Goal: Task Accomplishment & Management: Use online tool/utility

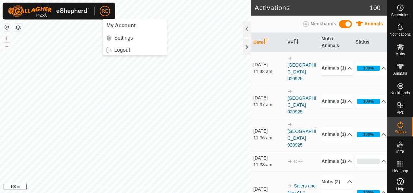
click at [7, 29] on button "button" at bounding box center [7, 27] width 8 height 8
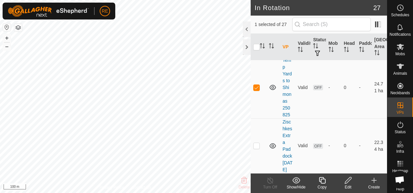
scroll to position [1493, 0]
click at [345, 182] on icon at bounding box center [348, 180] width 8 height 8
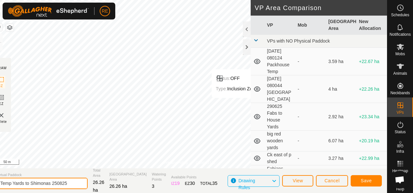
drag, startPoint x: 77, startPoint y: 183, endPoint x: -1, endPoint y: 193, distance: 78.9
click at [0, 193] on html "RE Schedules Notifications Mobs Animals Neckbands VPs Status Infra Heatmap Help…" at bounding box center [206, 96] width 413 height 193
type input "Y"
type input "Temp fence to Yards [DATE]"
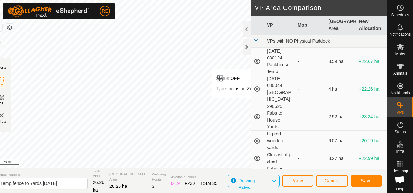
click at [0, 193] on html "RE Schedules Notifications Mobs Animals Neckbands VPs Status Infra Heatmap Help…" at bounding box center [206, 96] width 413 height 193
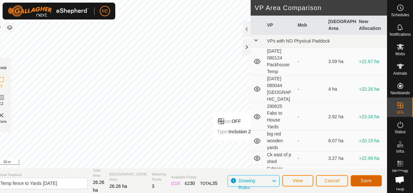
click at [361, 180] on span "Save" at bounding box center [366, 180] width 11 height 5
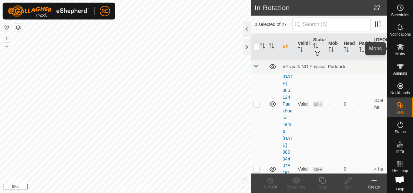
click at [401, 45] on icon at bounding box center [400, 47] width 7 height 6
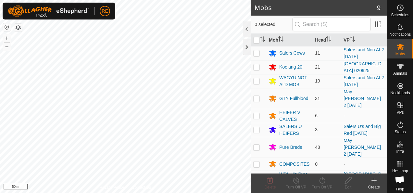
click at [260, 94] on td at bounding box center [259, 98] width 16 height 21
checkbox input "true"
click at [253, 144] on p-checkbox at bounding box center [256, 146] width 6 height 5
checkbox input "true"
click at [319, 179] on icon at bounding box center [322, 180] width 8 height 8
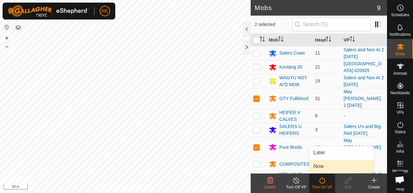
click at [322, 165] on link "Now" at bounding box center [341, 166] width 64 height 13
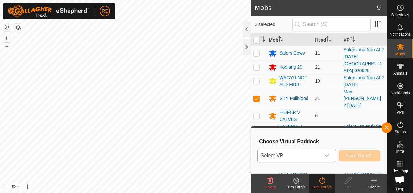
click at [329, 156] on icon "dropdown trigger" at bounding box center [326, 155] width 5 height 3
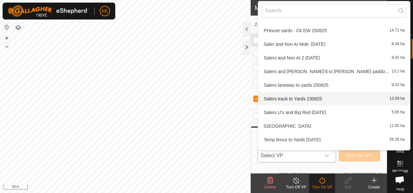
scroll to position [253, 0]
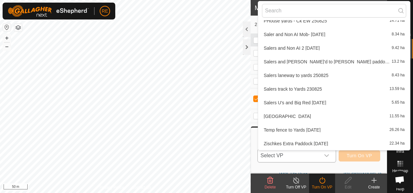
click at [283, 129] on li "Temp fence to Yards [DATE] 26.26 ha" at bounding box center [334, 129] width 152 height 13
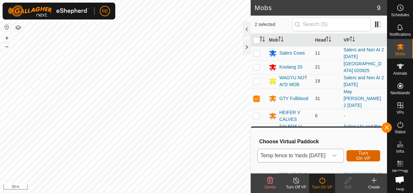
click at [372, 151] on span "Turn On VP" at bounding box center [364, 155] width 18 height 10
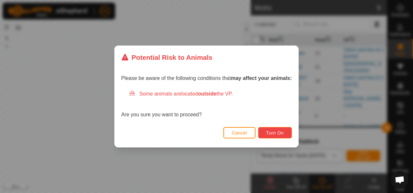
click at [271, 135] on span "Turn On" at bounding box center [275, 132] width 18 height 5
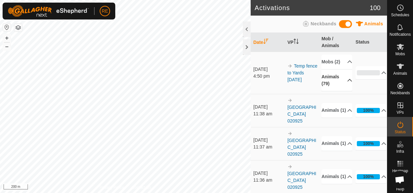
click at [344, 90] on p-accordion-header "Animals (79)" at bounding box center [336, 79] width 31 height 21
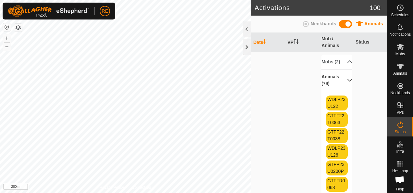
click at [342, 88] on p-accordion-header "Animals (79)" at bounding box center [336, 79] width 31 height 21
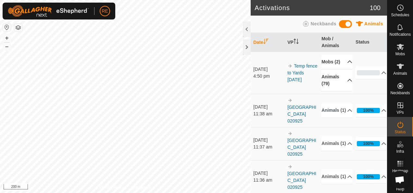
click at [342, 62] on p-accordion-header "Mobs (2)" at bounding box center [336, 62] width 31 height 15
